Goal: Information Seeking & Learning: Learn about a topic

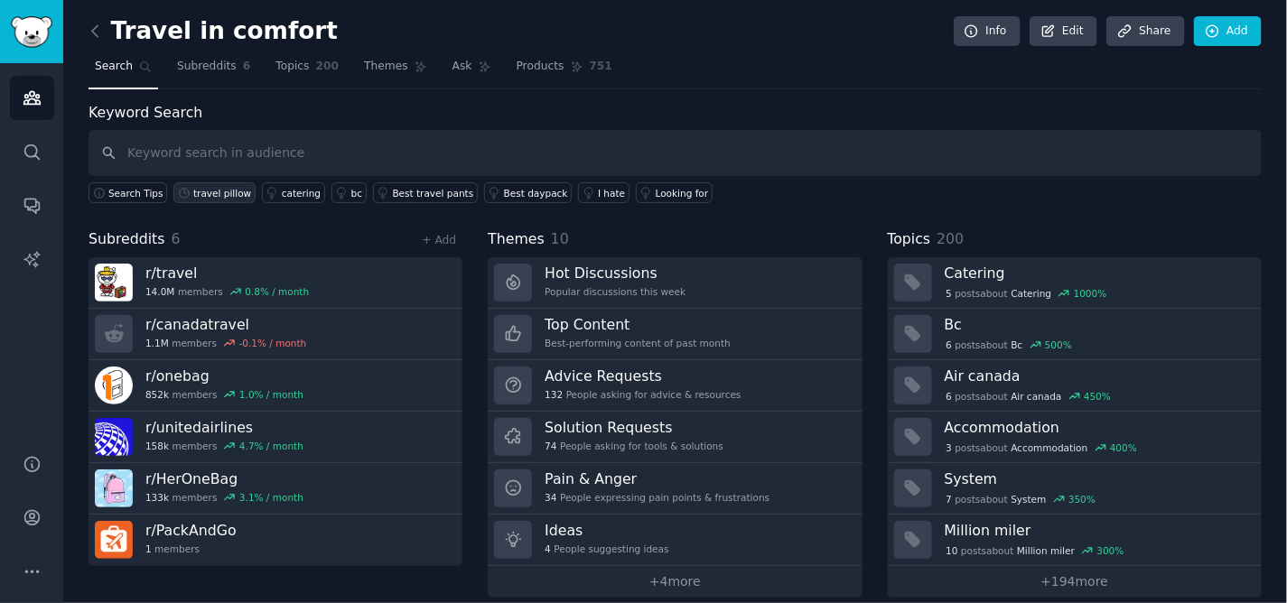
click at [211, 196] on div "travel pillow" at bounding box center [222, 193] width 58 height 13
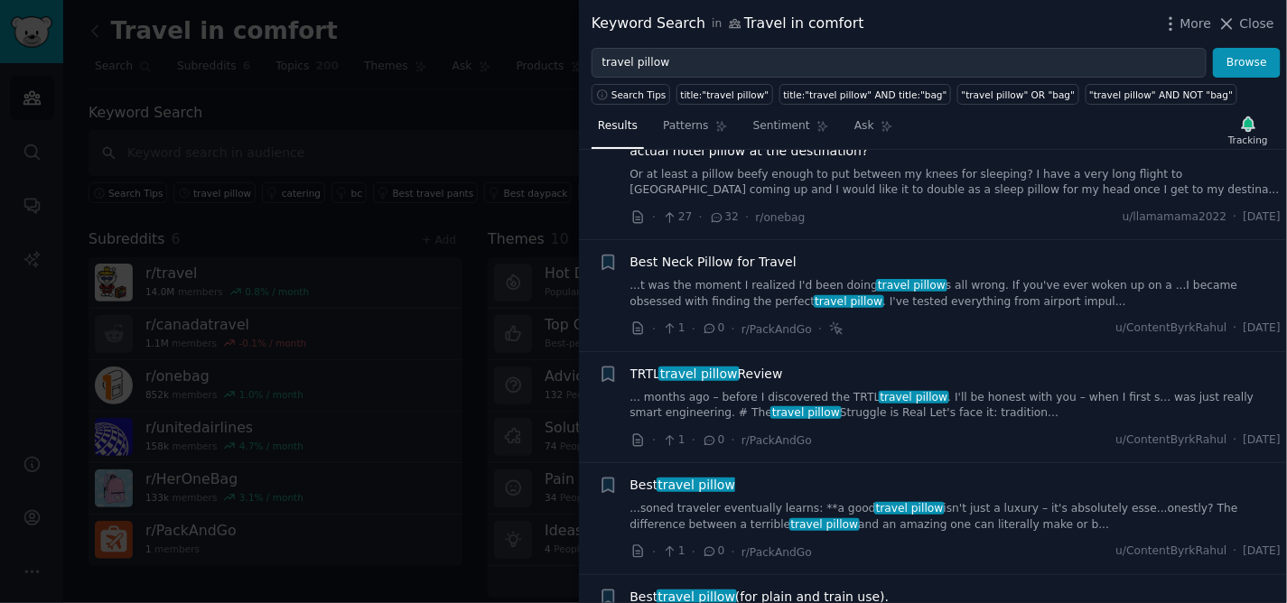
scroll to position [100, 0]
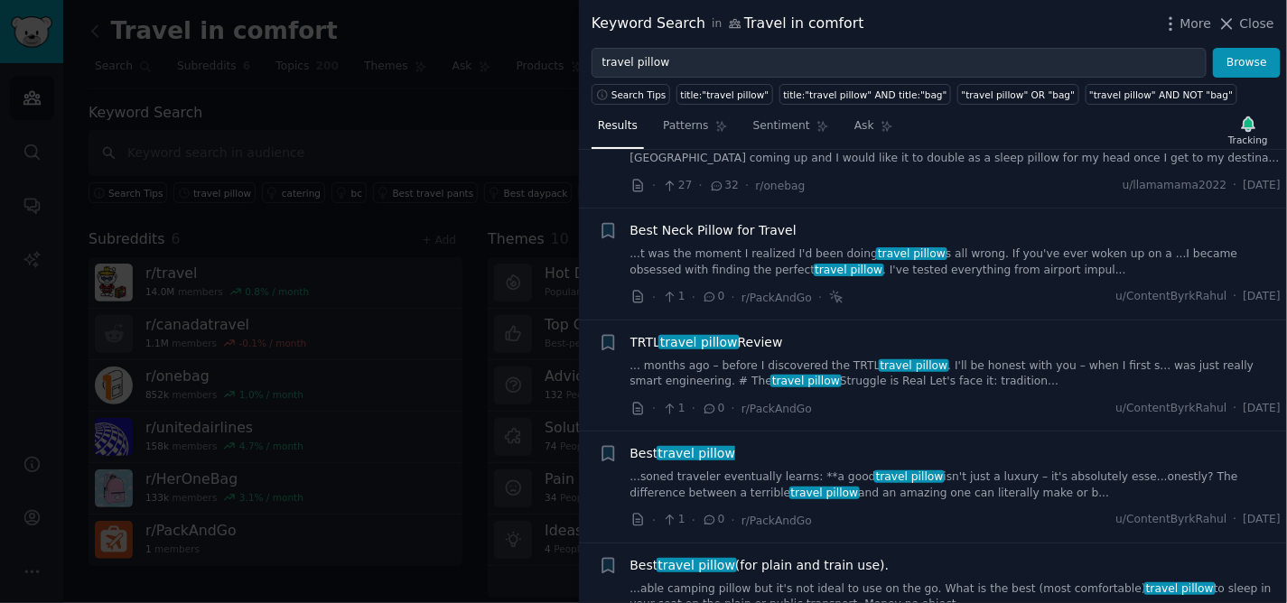
click at [730, 229] on span "Best Neck Pillow for Travel" at bounding box center [713, 230] width 166 height 19
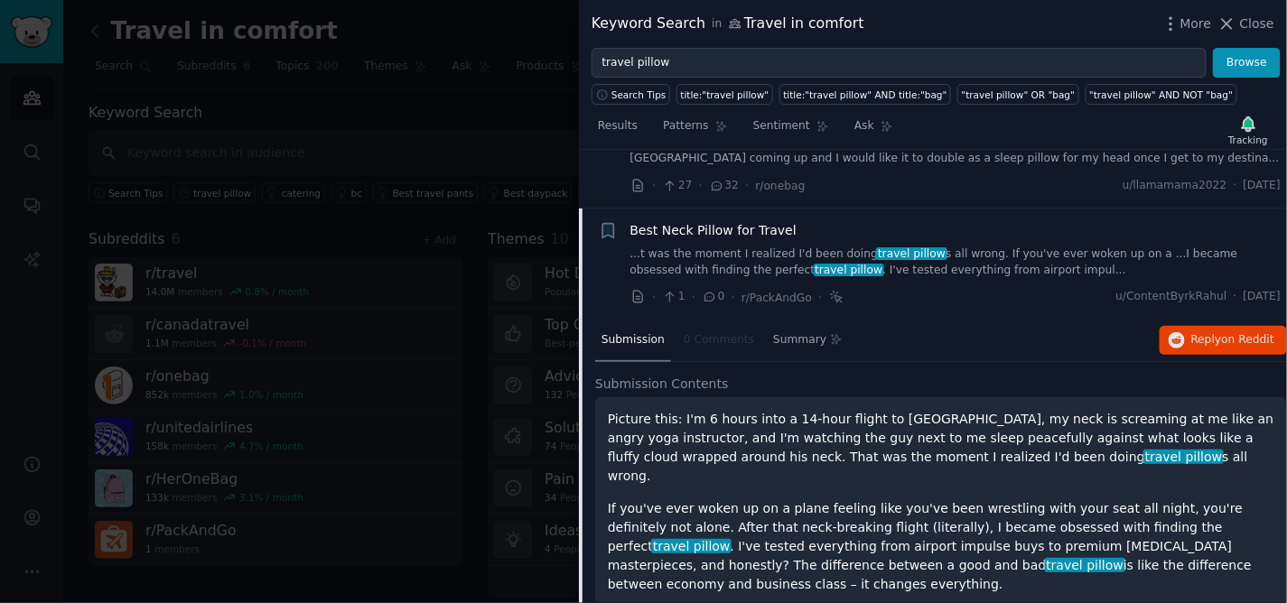
scroll to position [158, 0]
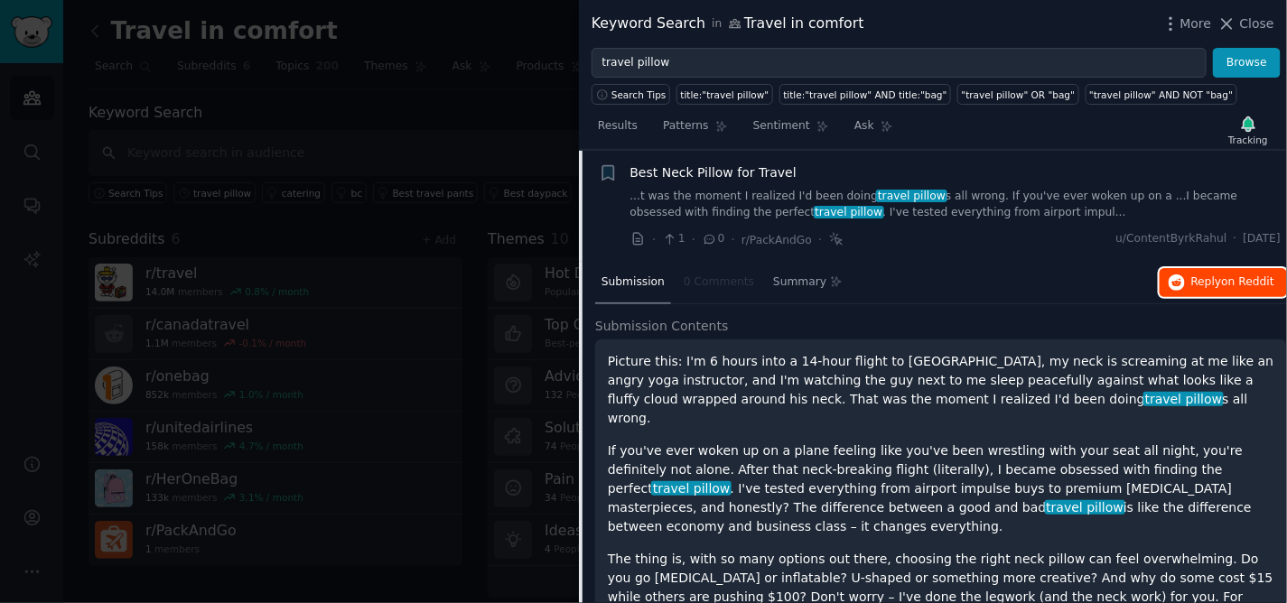
click at [1217, 283] on span "Reply on Reddit" at bounding box center [1232, 283] width 83 height 16
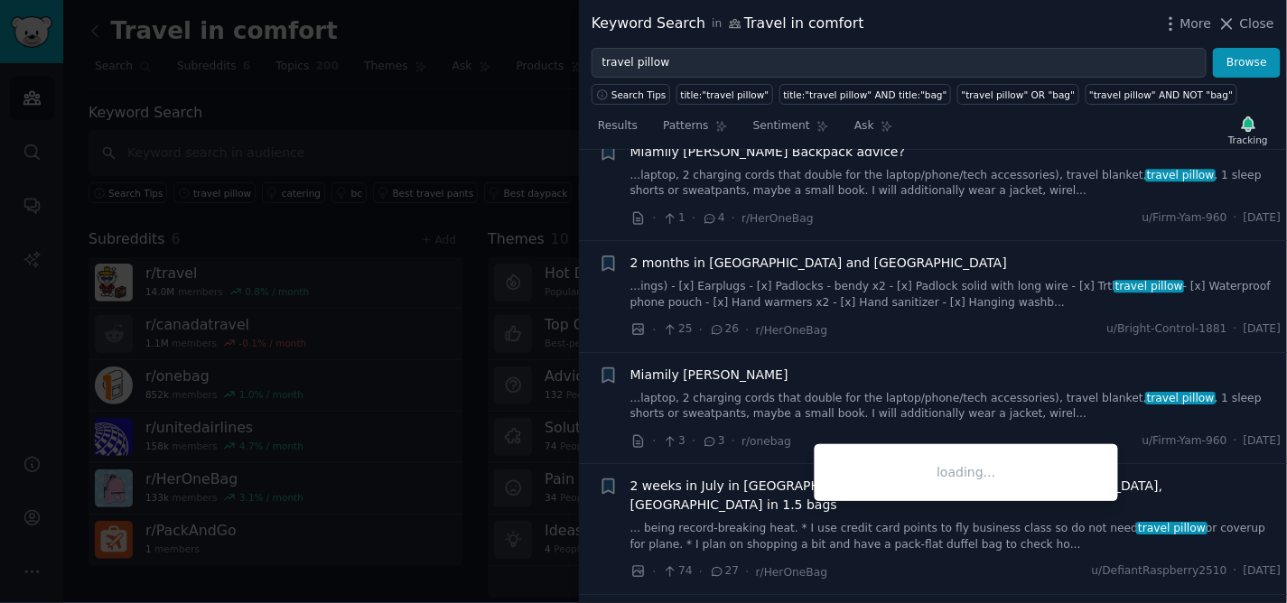
scroll to position [4071, 0]
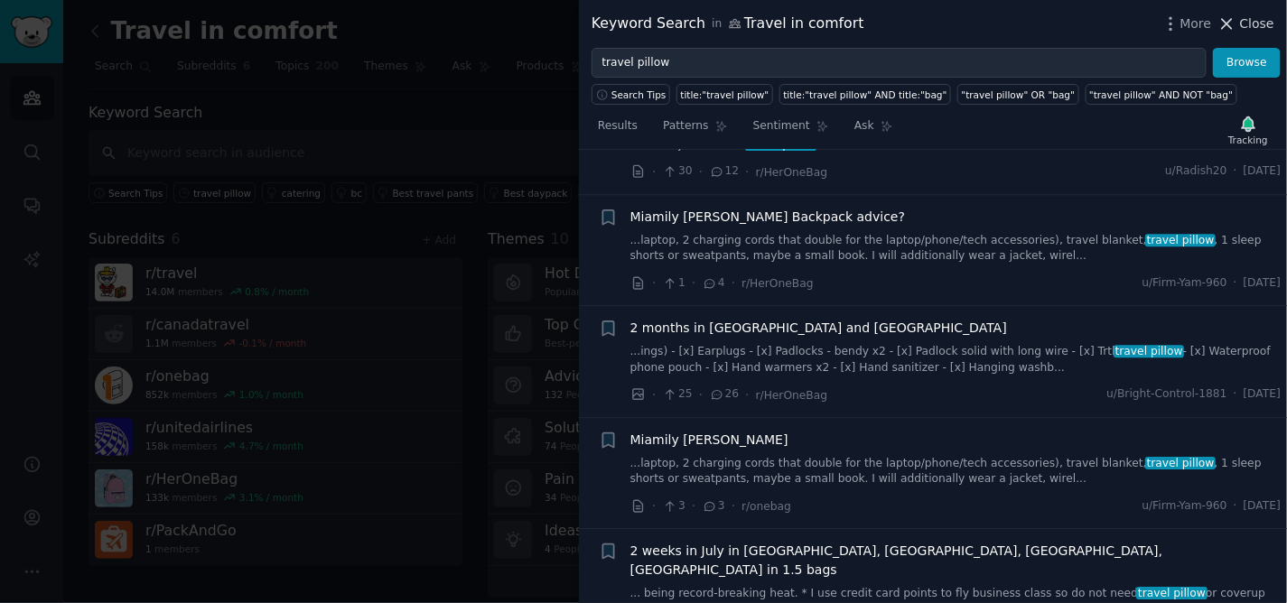
click at [1254, 27] on span "Close" at bounding box center [1257, 23] width 34 height 19
